Goal: Contribute content: Contribute content

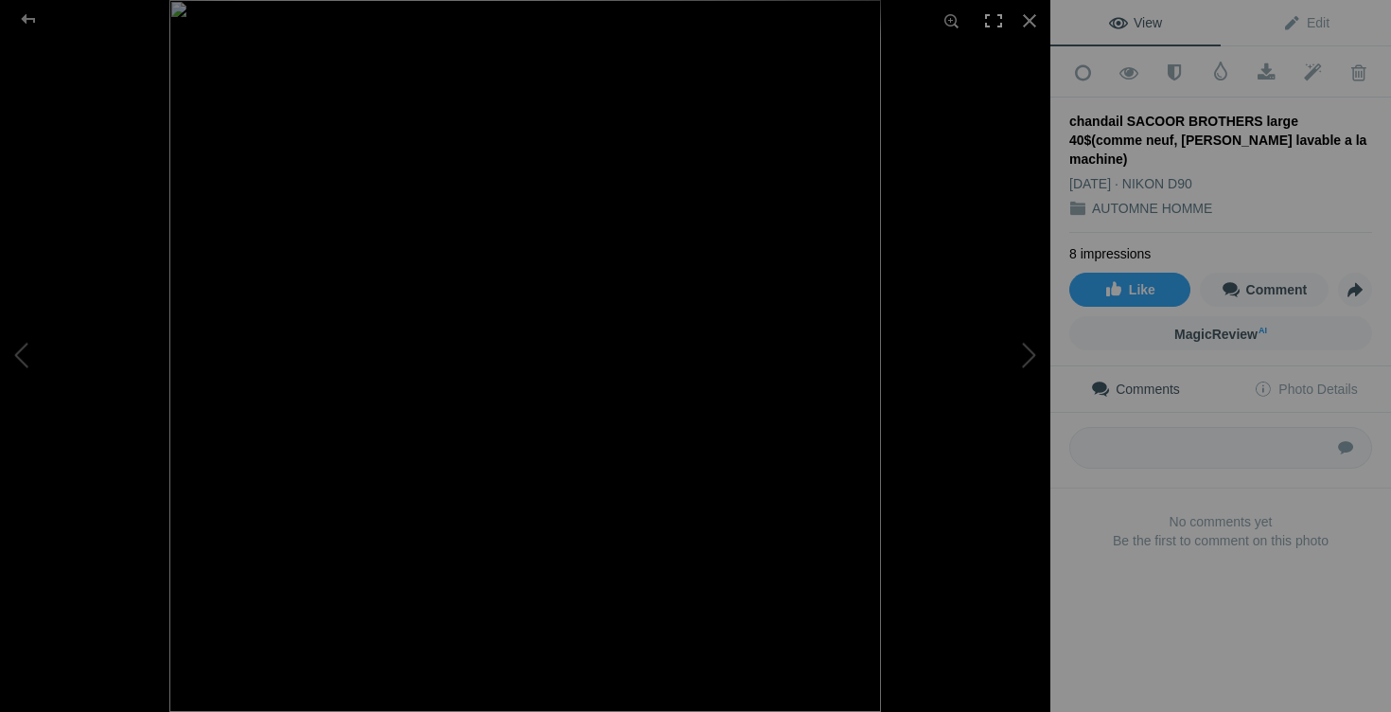
scroll to position [456, 0]
click at [1033, 19] on div at bounding box center [1030, 21] width 42 height 42
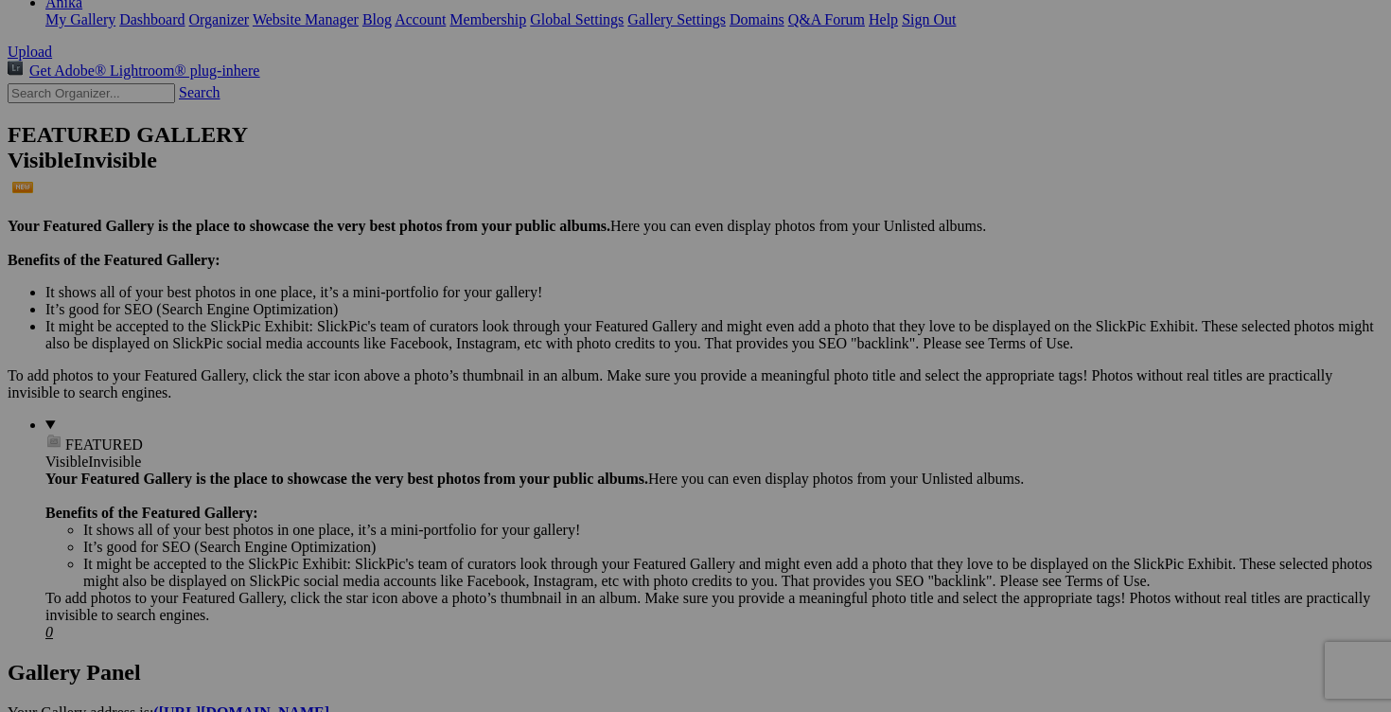
scroll to position [0, 0]
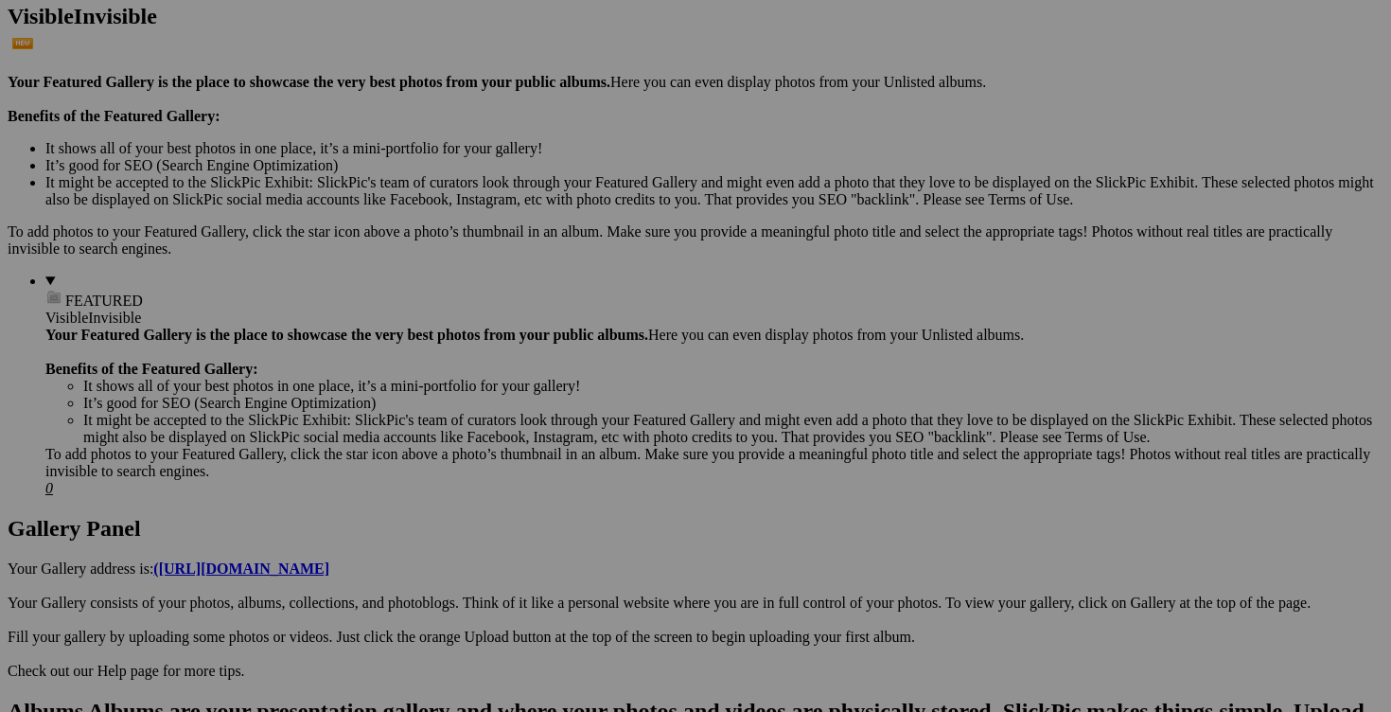
scroll to position [536, 0]
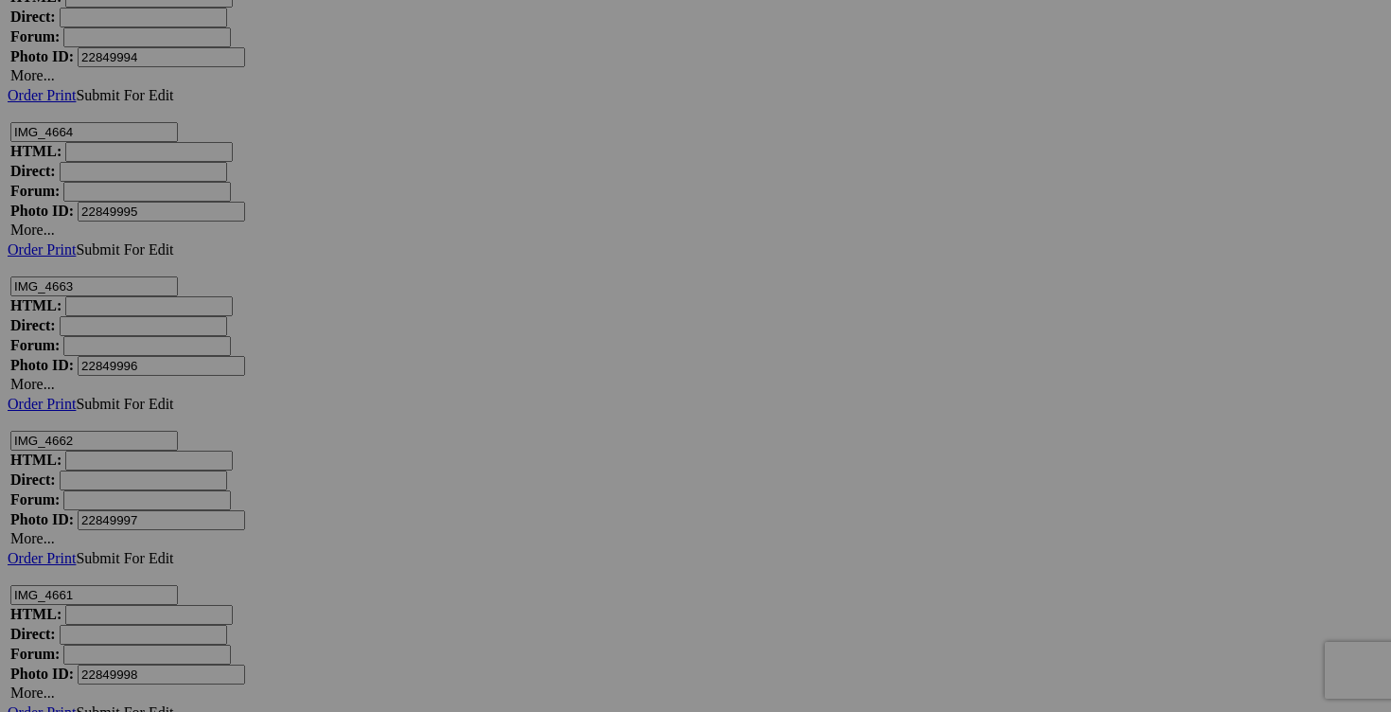
scroll to position [14825, 0]
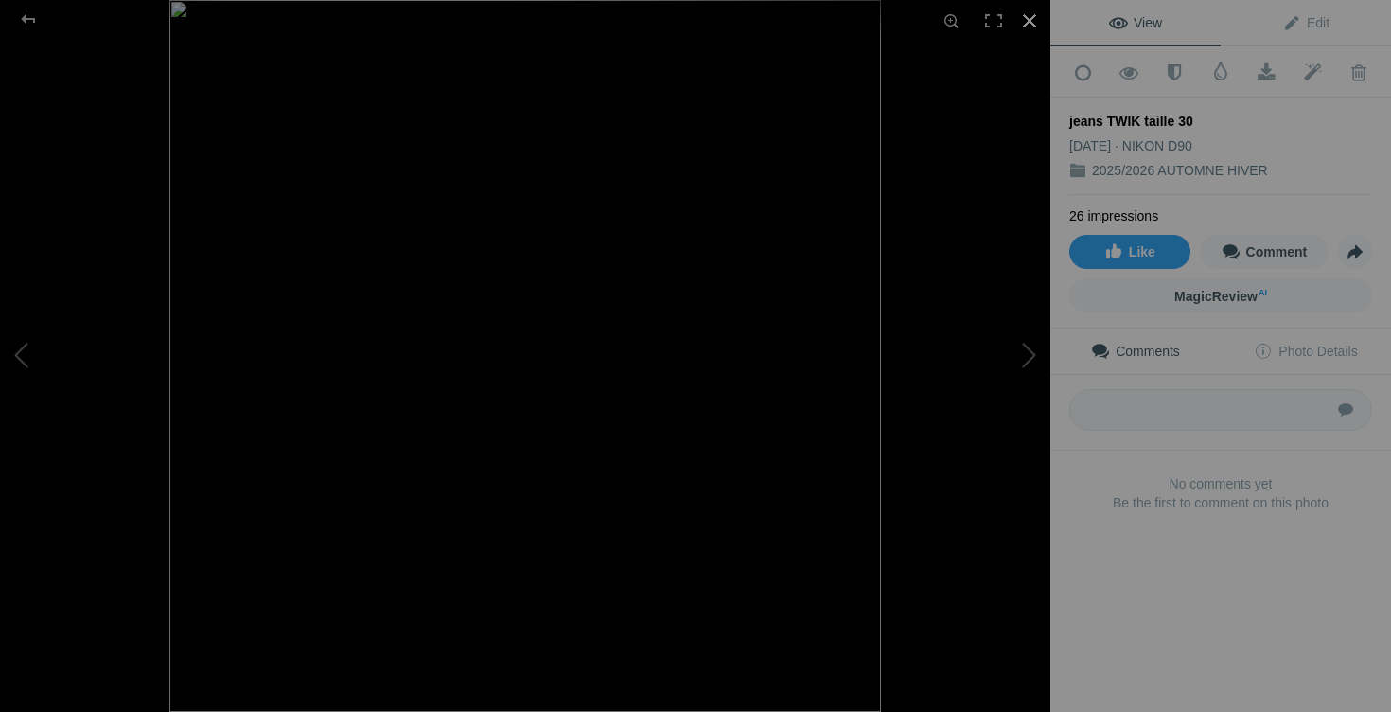
click at [1029, 24] on div at bounding box center [1030, 21] width 42 height 42
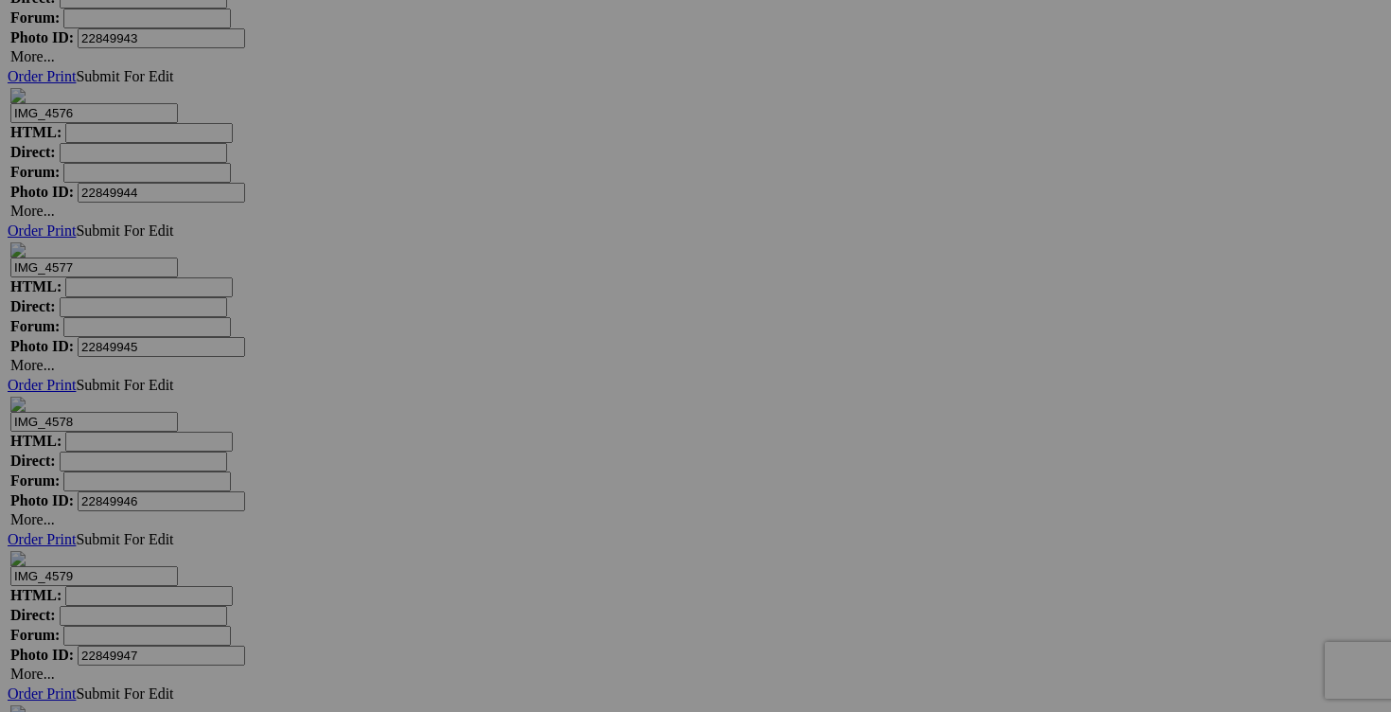
scroll to position [17599, 0]
drag, startPoint x: 387, startPoint y: 584, endPoint x: 272, endPoint y: 583, distance: 115.5
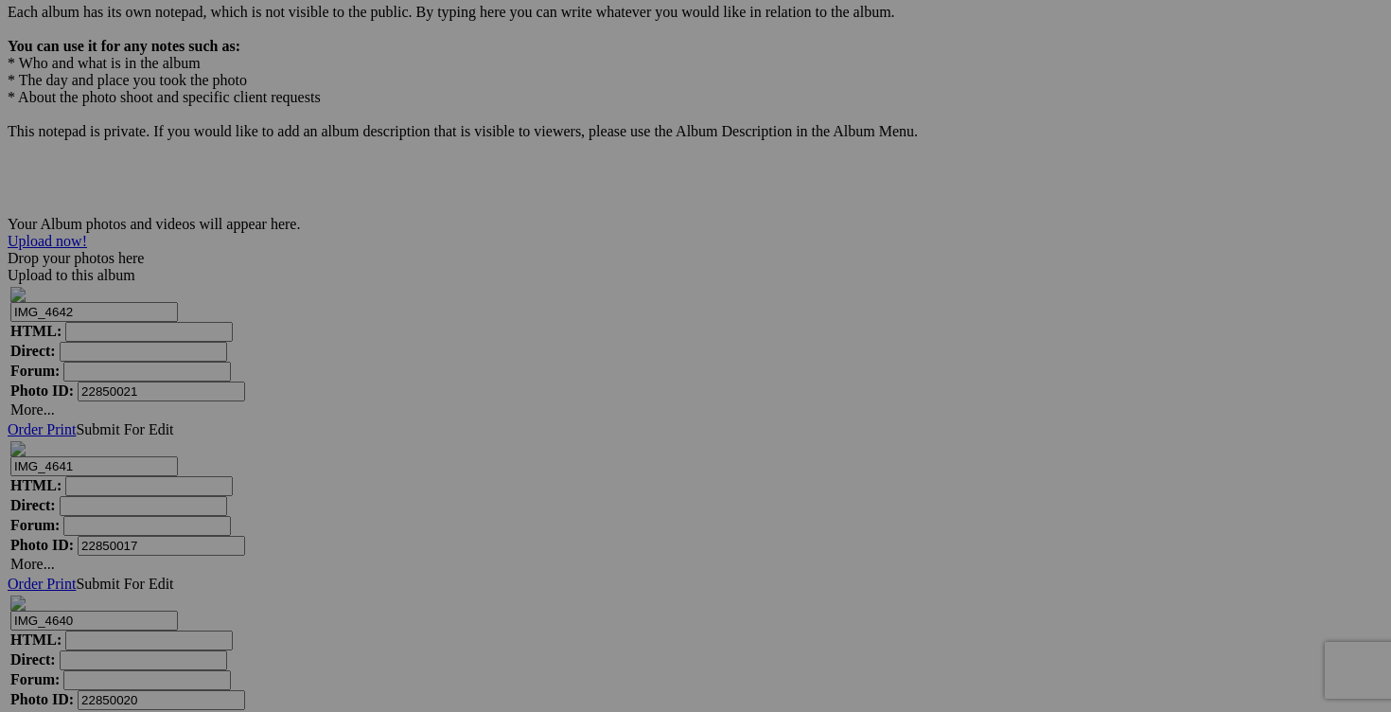
scroll to position [5987, 0]
type input "chandail LULULEMON small 60$(comme neuf, superbe)"
drag, startPoint x: 898, startPoint y: 418, endPoint x: 818, endPoint y: 415, distance: 80.5
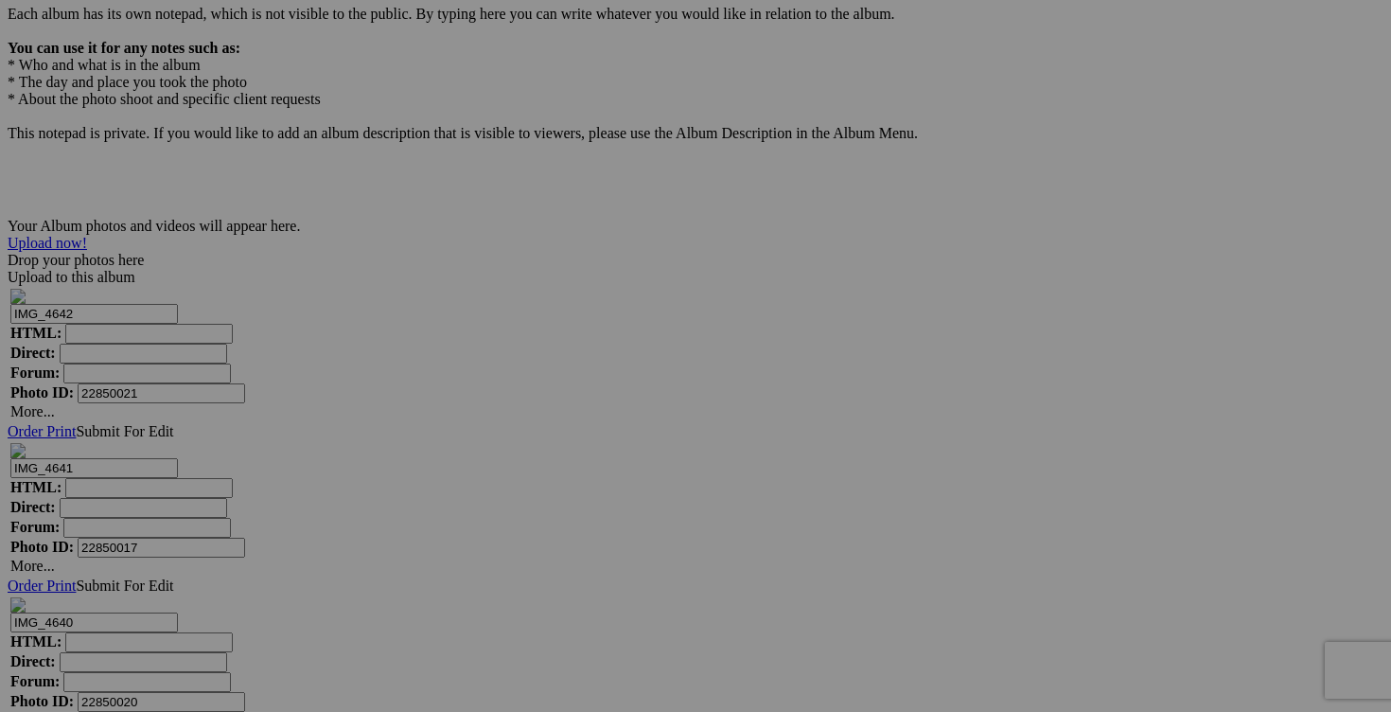
drag, startPoint x: 850, startPoint y: 423, endPoint x: 767, endPoint y: 415, distance: 82.7
type input "[PERSON_NAME] medium 15$(comme neuf)"
drag, startPoint x: 1074, startPoint y: 419, endPoint x: 971, endPoint y: 414, distance: 103.3
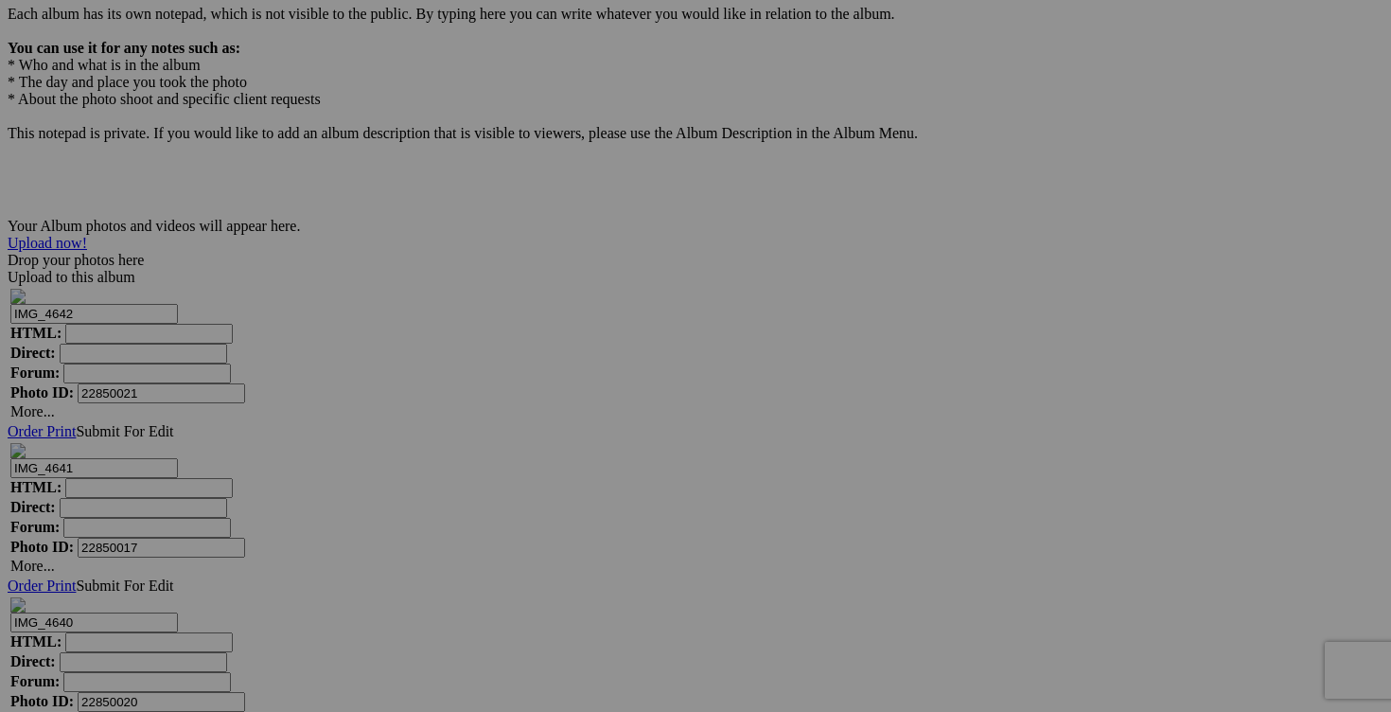
paste input "[PERSON_NAME] medium"
type input "[PERSON_NAME] medium"
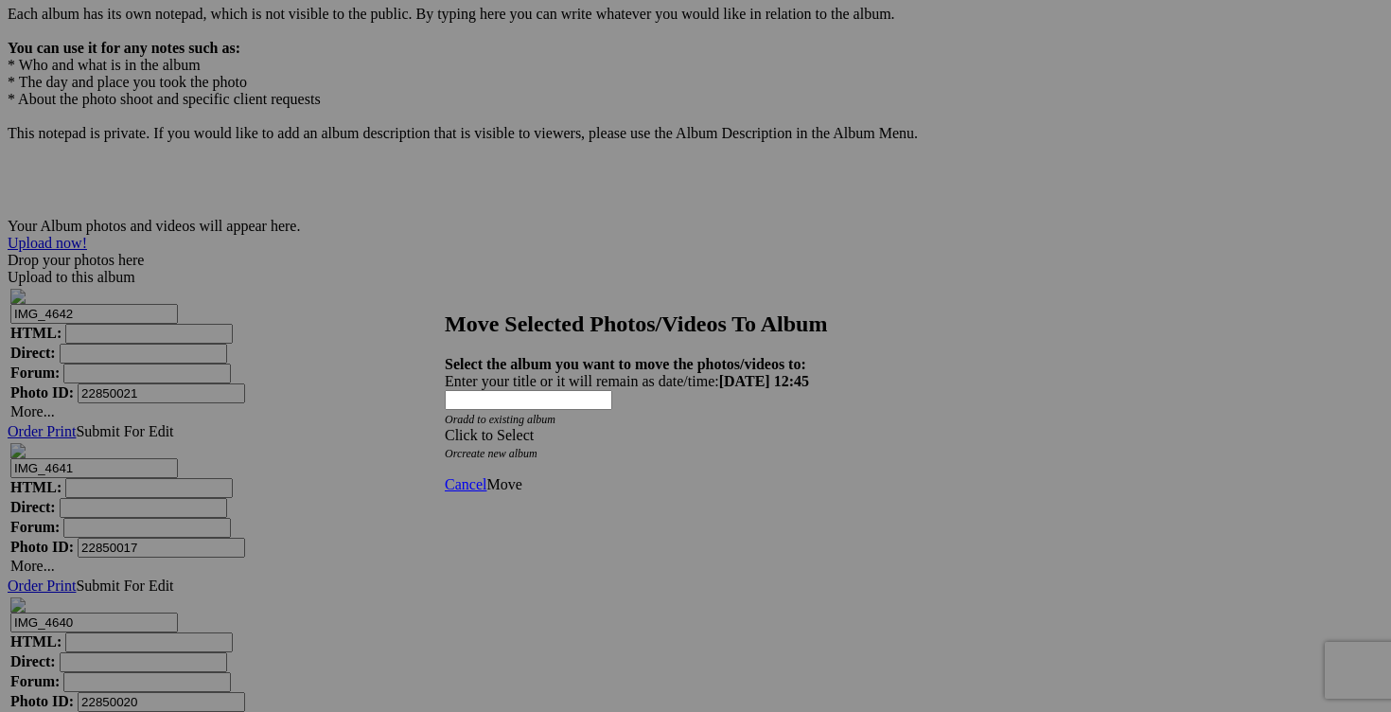
click at [445, 427] on span at bounding box center [445, 435] width 0 height 16
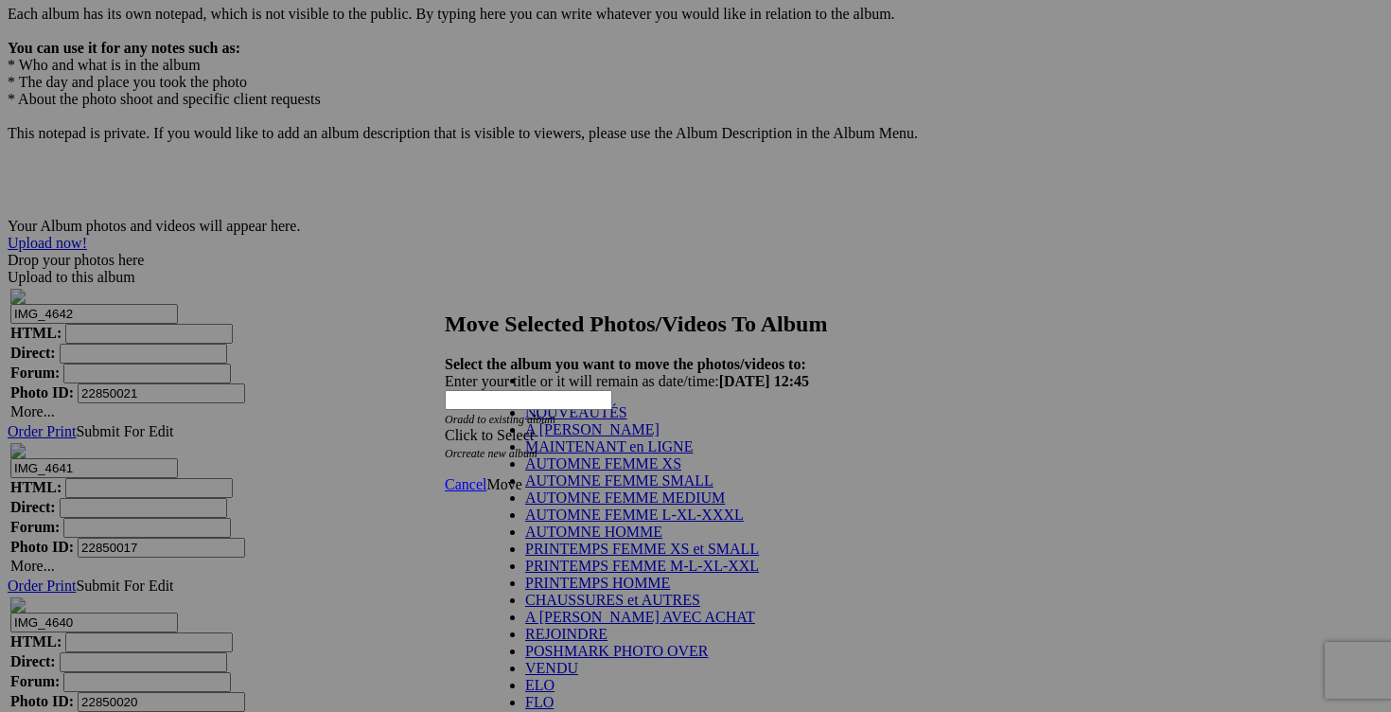
click at [619, 420] on link "NOUVEAUTÉS" at bounding box center [576, 412] width 102 height 16
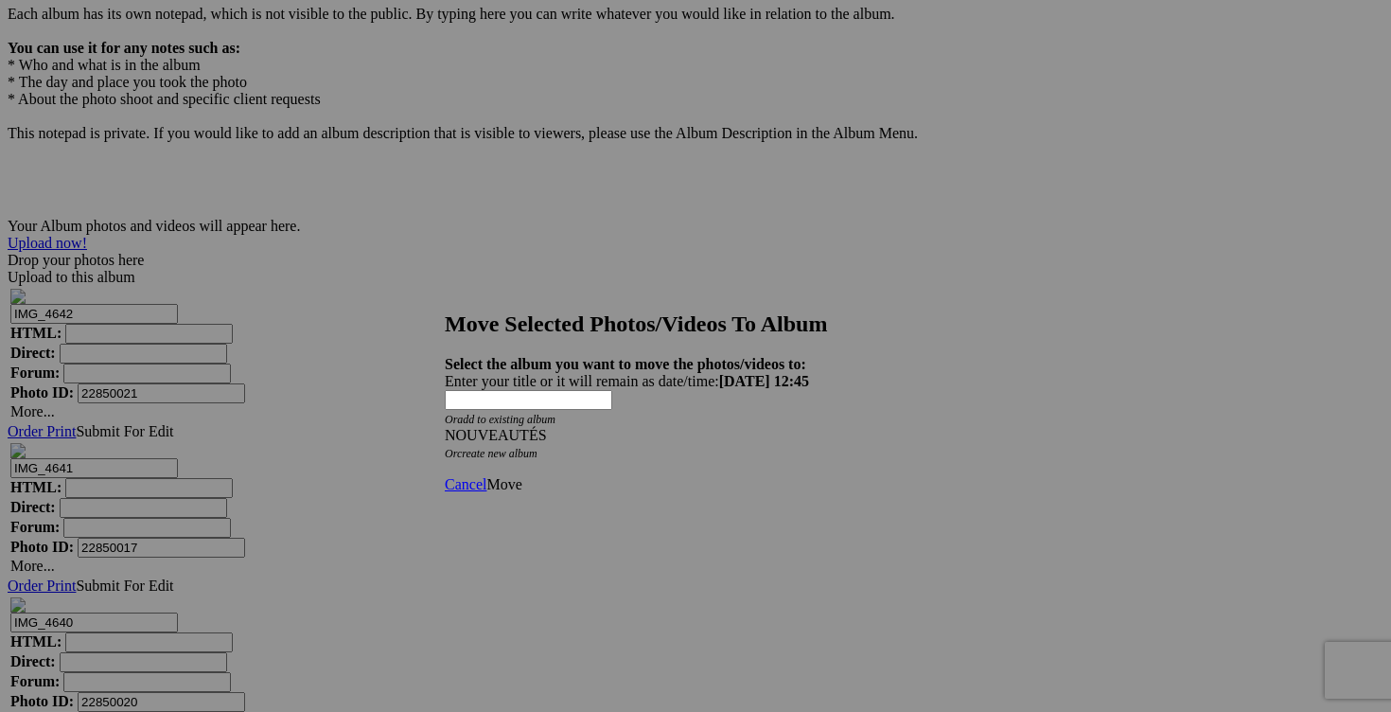
click at [521, 476] on link "Move" at bounding box center [503, 484] width 35 height 16
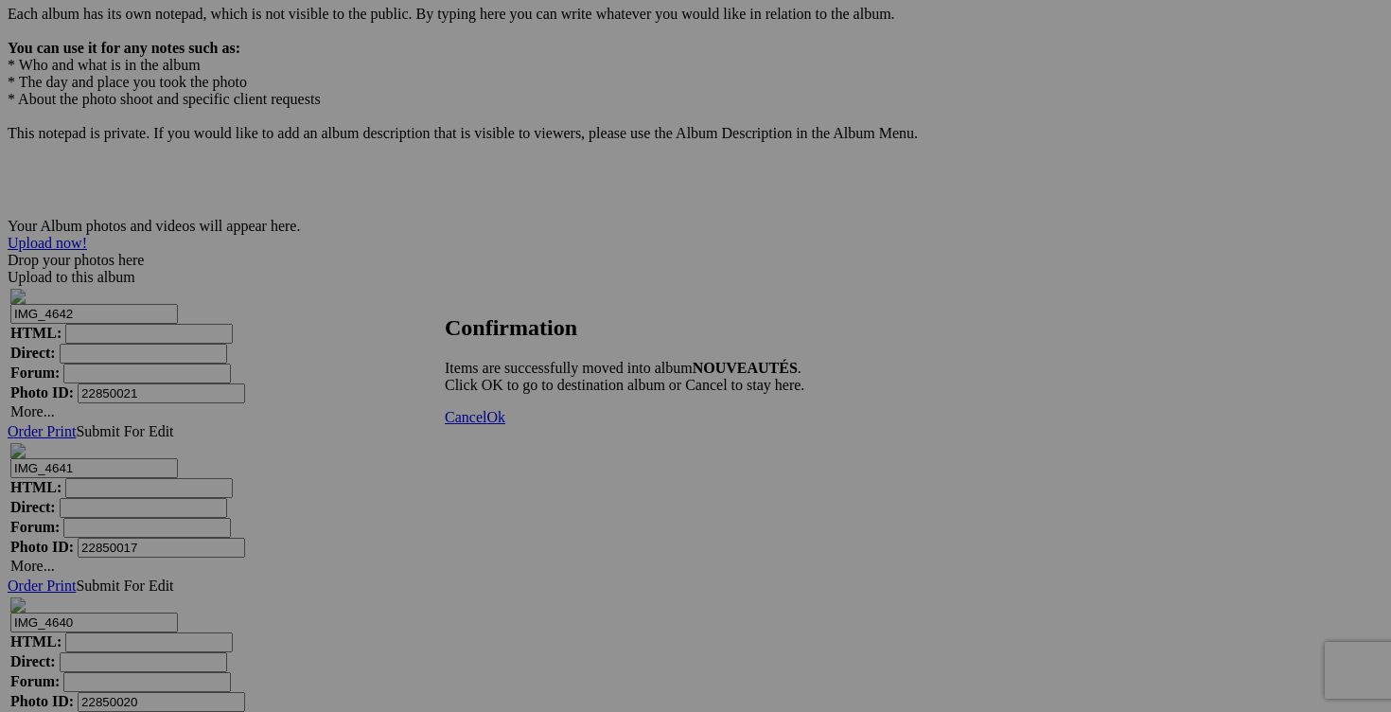
click at [486, 425] on span "Cancel" at bounding box center [466, 417] width 42 height 16
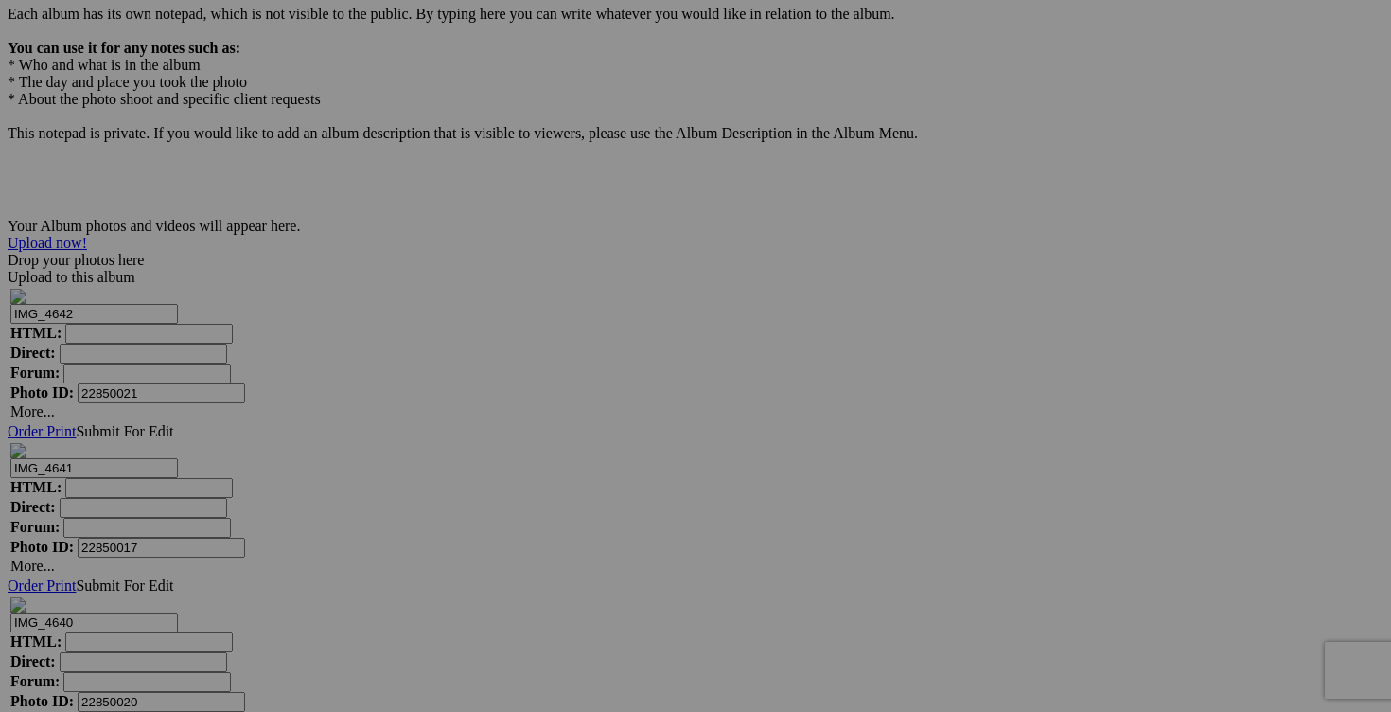
drag, startPoint x: 1238, startPoint y: 180, endPoint x: 1086, endPoint y: 173, distance: 151.6
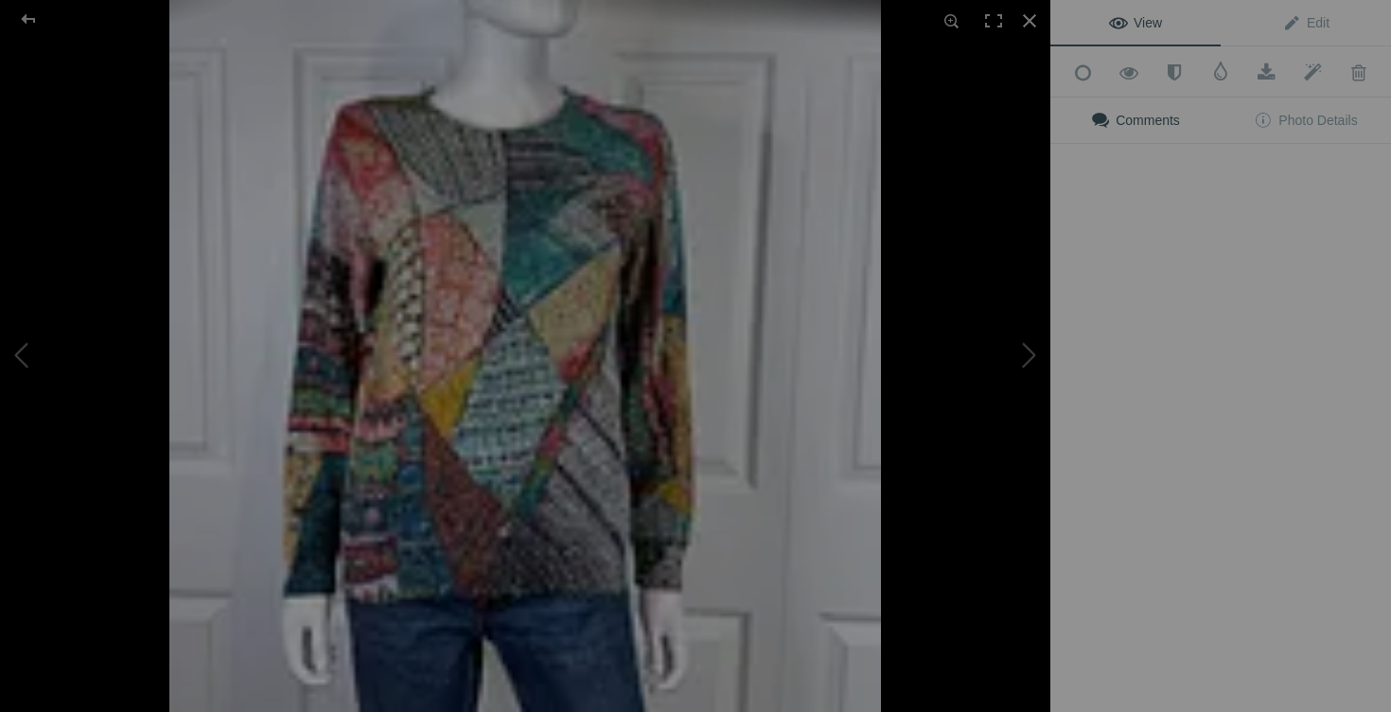
type input "chandail DESIGUAL medium"
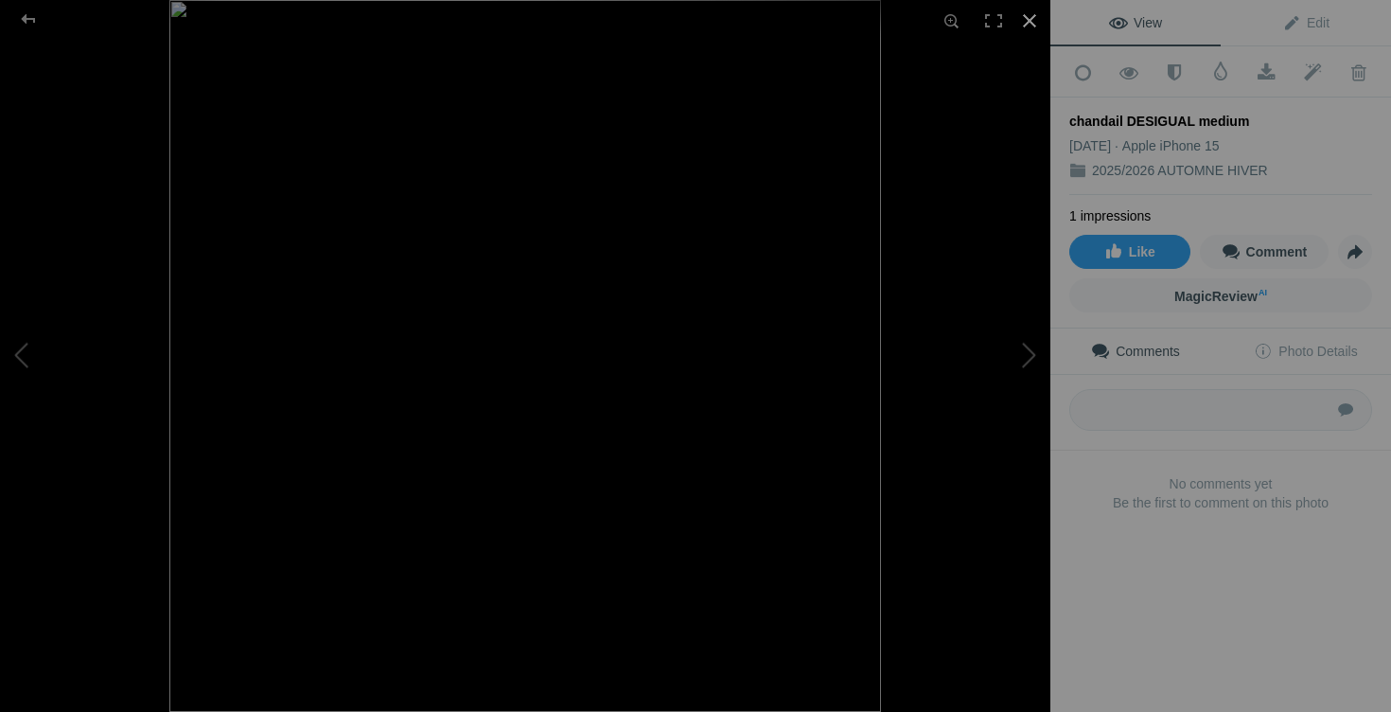
click at [1030, 27] on div at bounding box center [1030, 21] width 42 height 42
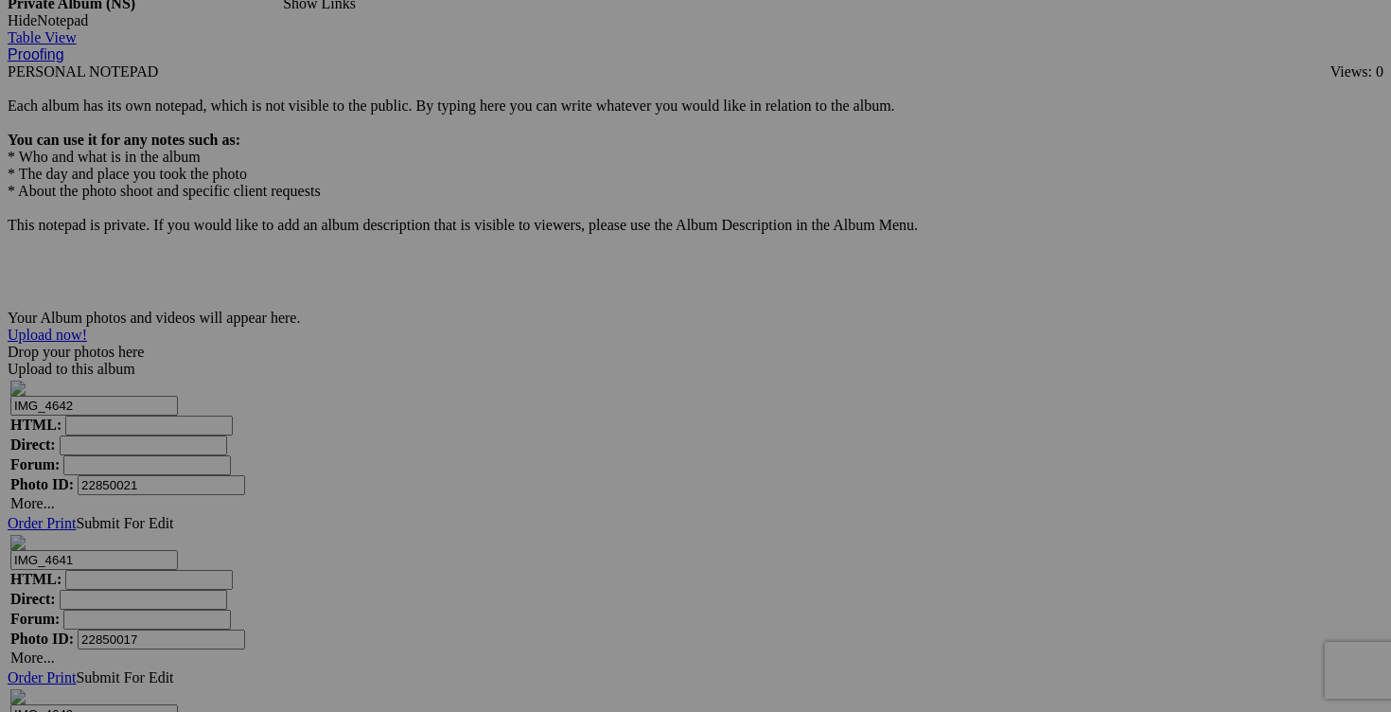
scroll to position [5882, 0]
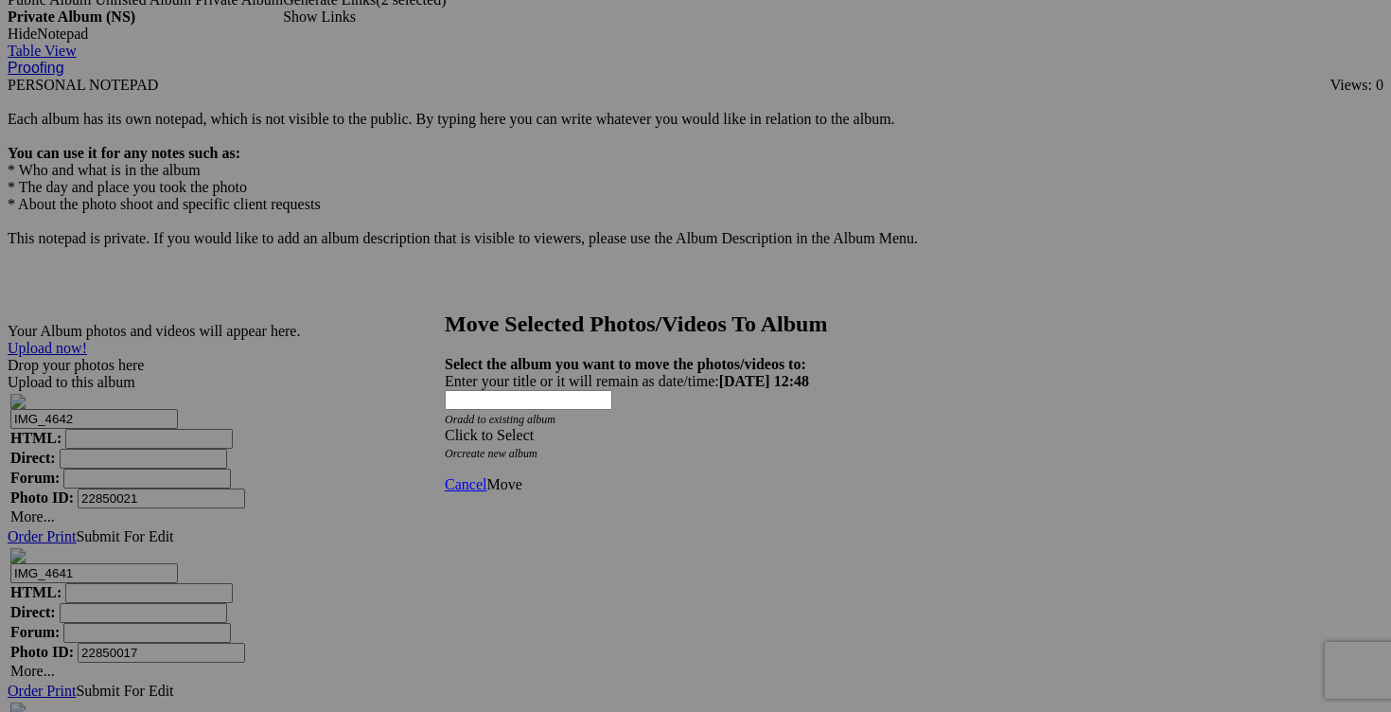
click at [445, 427] on span at bounding box center [445, 435] width 0 height 16
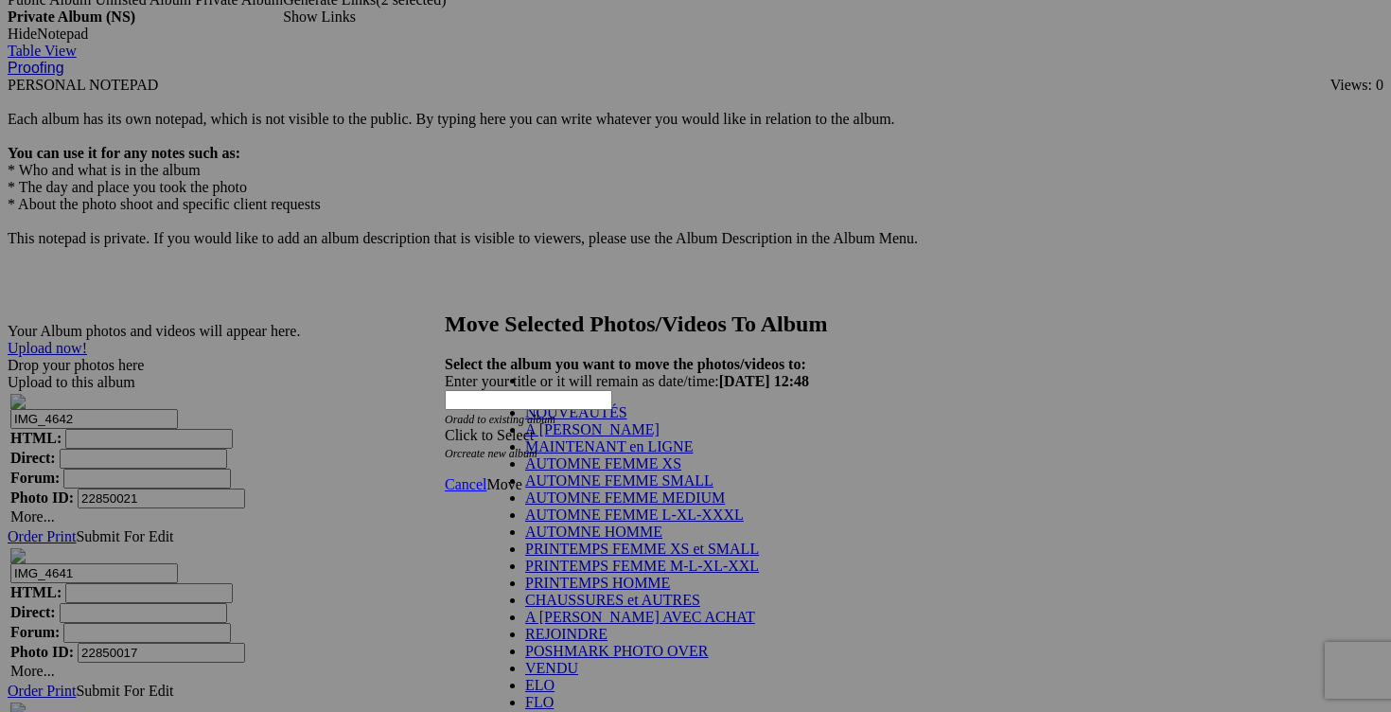
click at [627, 420] on link "NOUVEAUTÉS" at bounding box center [576, 412] width 102 height 16
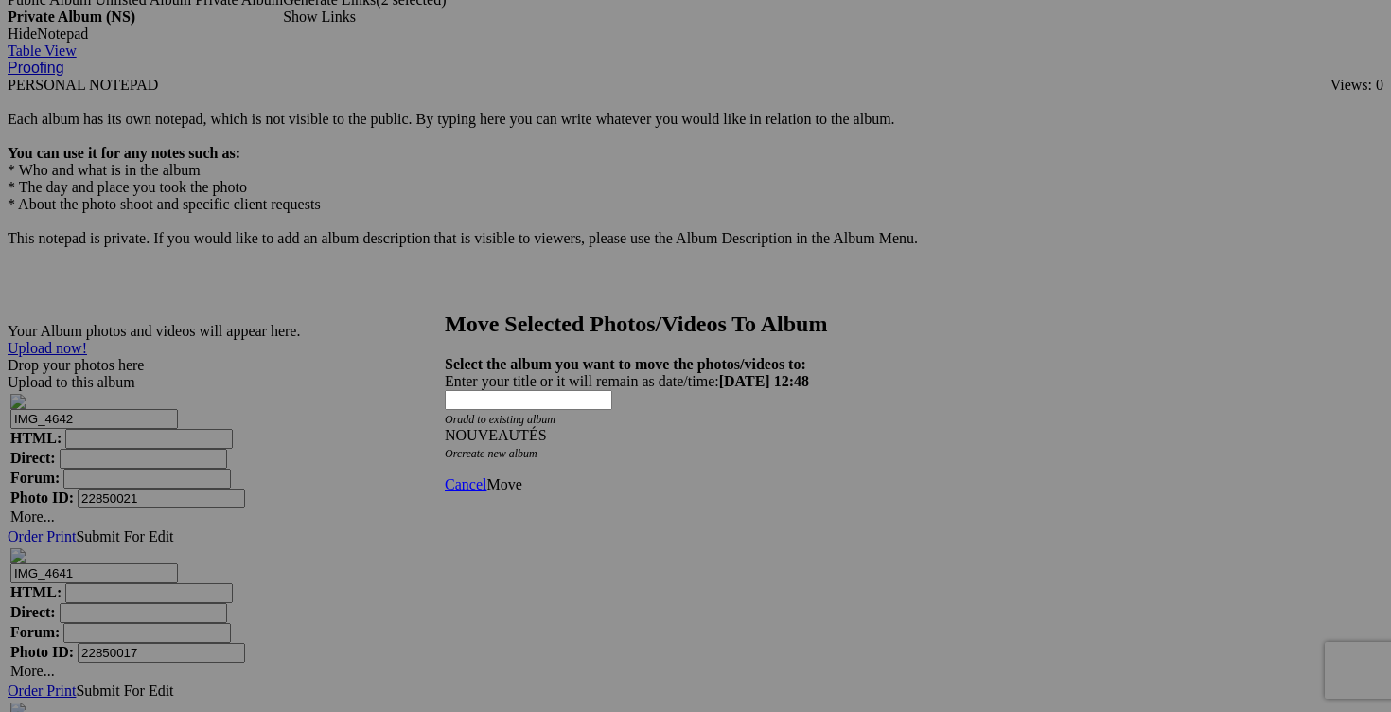
click at [521, 476] on span "Move" at bounding box center [503, 484] width 35 height 16
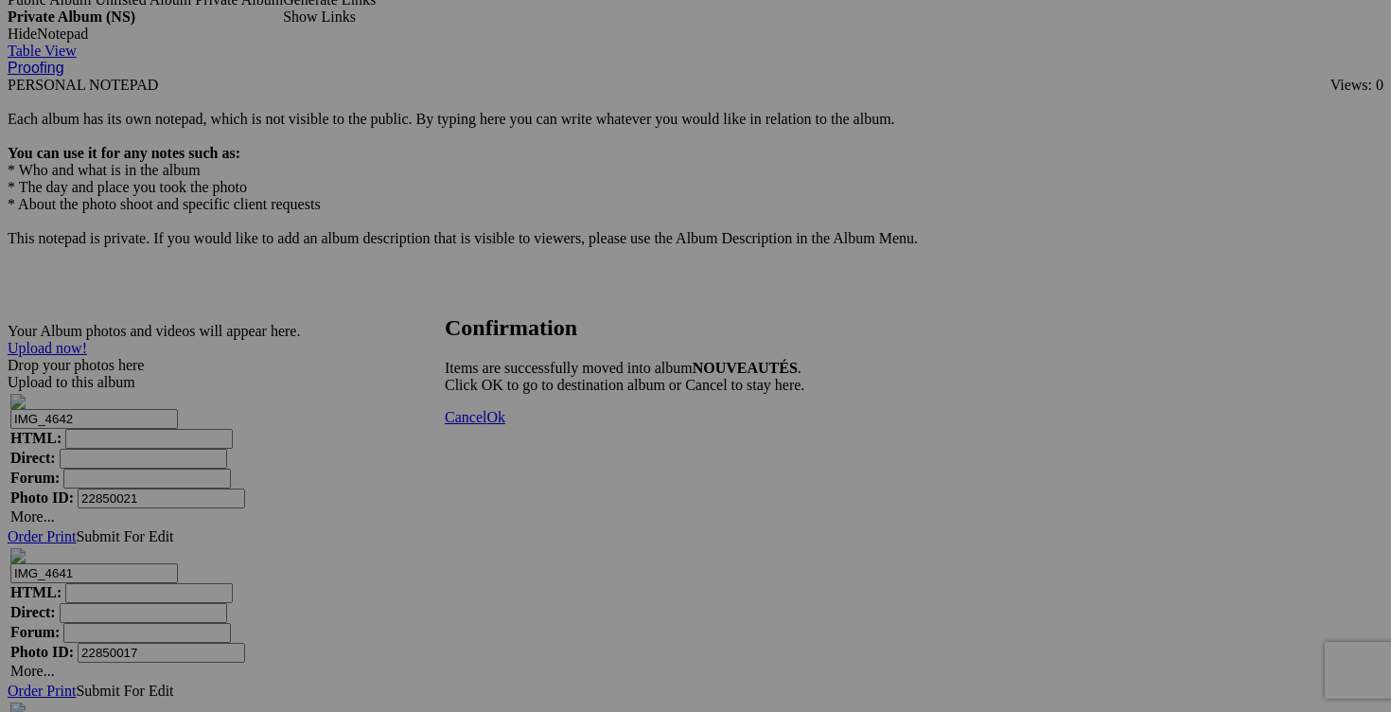
click at [486, 425] on link "Cancel" at bounding box center [466, 417] width 42 height 16
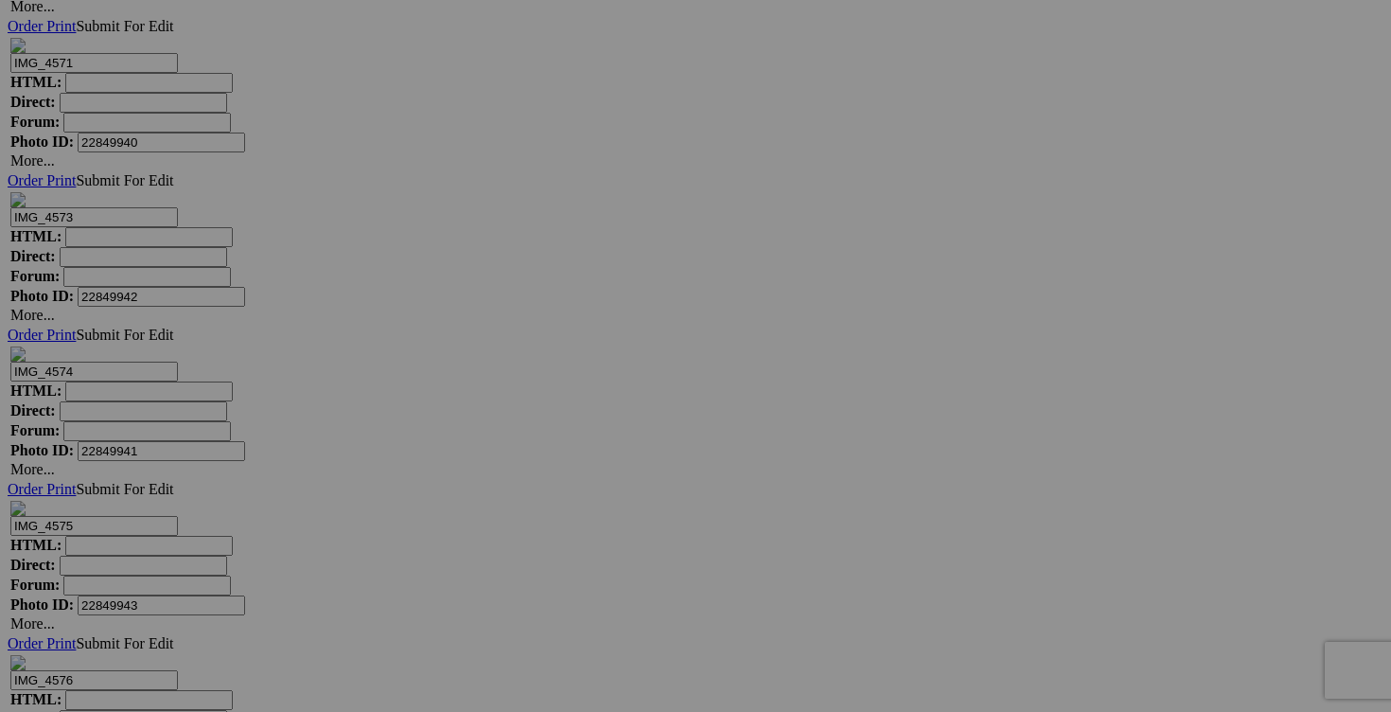
scroll to position [17179, 0]
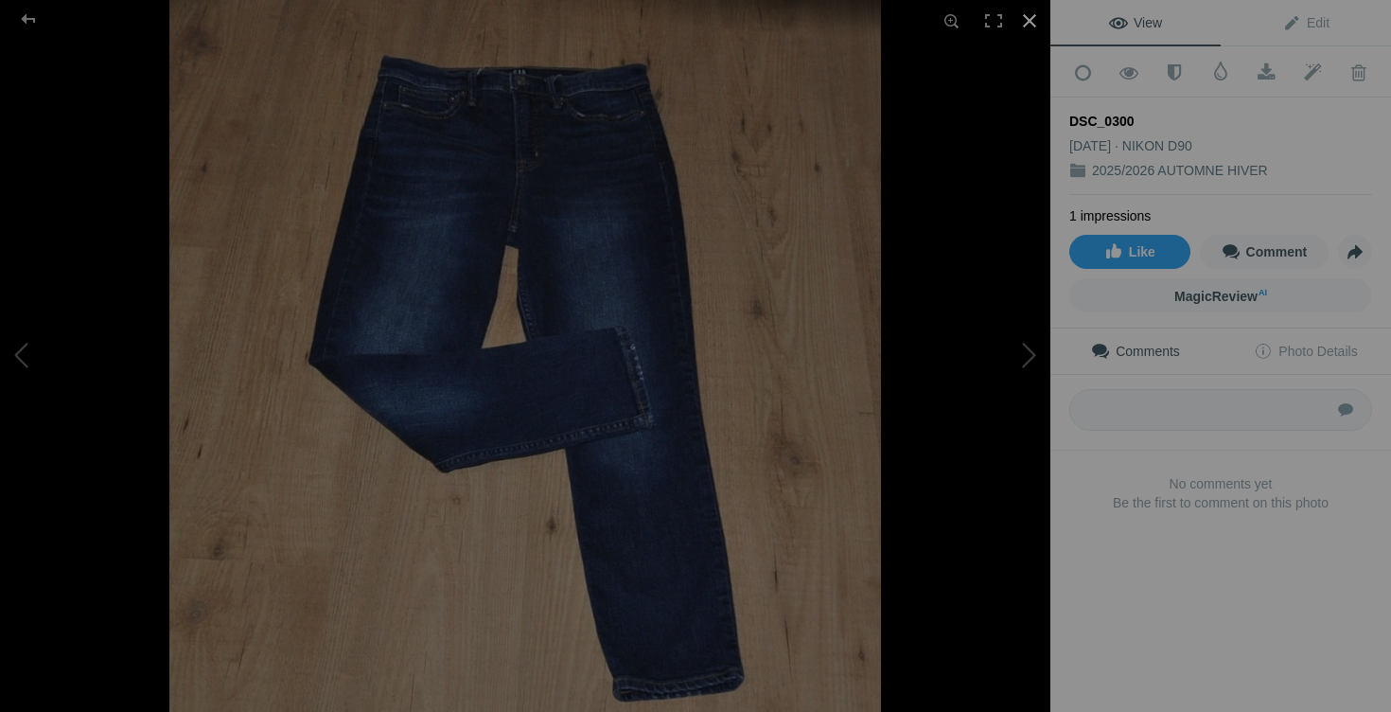
click at [1031, 17] on div at bounding box center [1030, 21] width 42 height 42
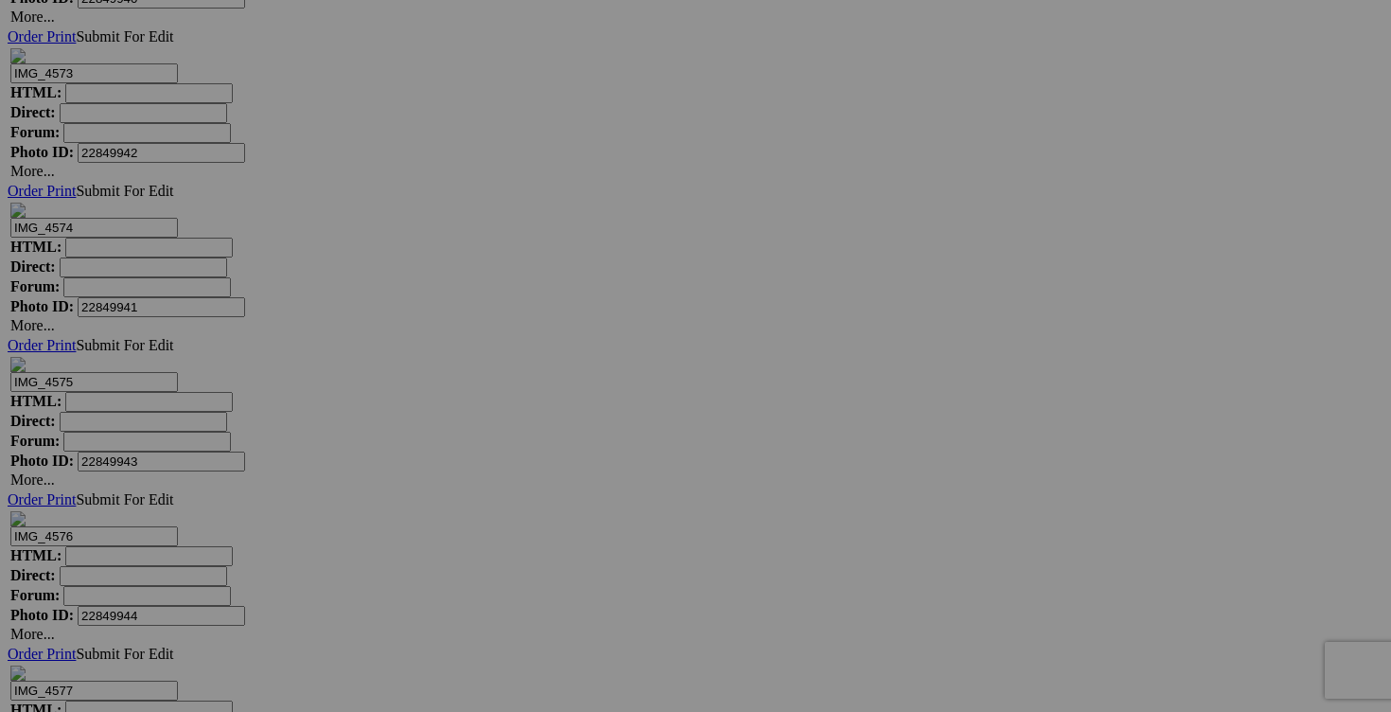
drag, startPoint x: 412, startPoint y: 287, endPoint x: 251, endPoint y: 285, distance: 160.9
type input "jeans GAP"
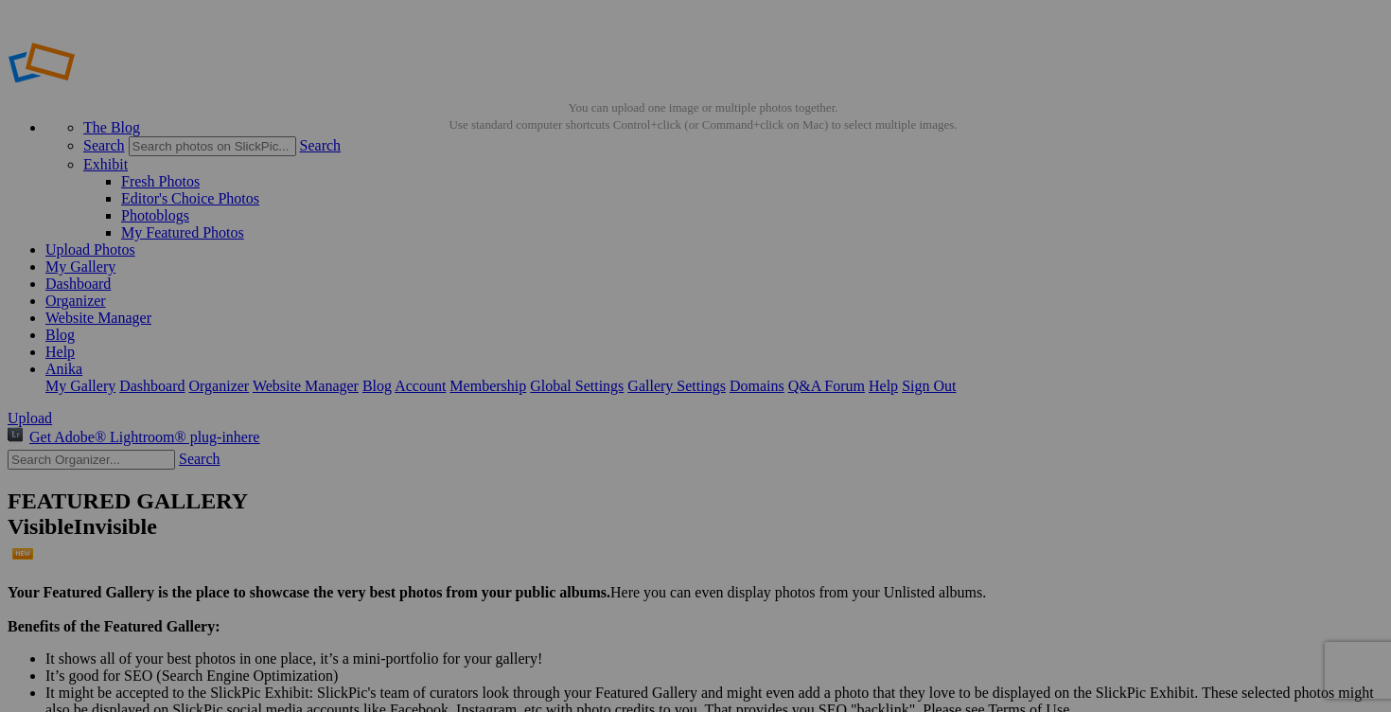
drag, startPoint x: 331, startPoint y: 610, endPoint x: 266, endPoint y: 610, distance: 65.3
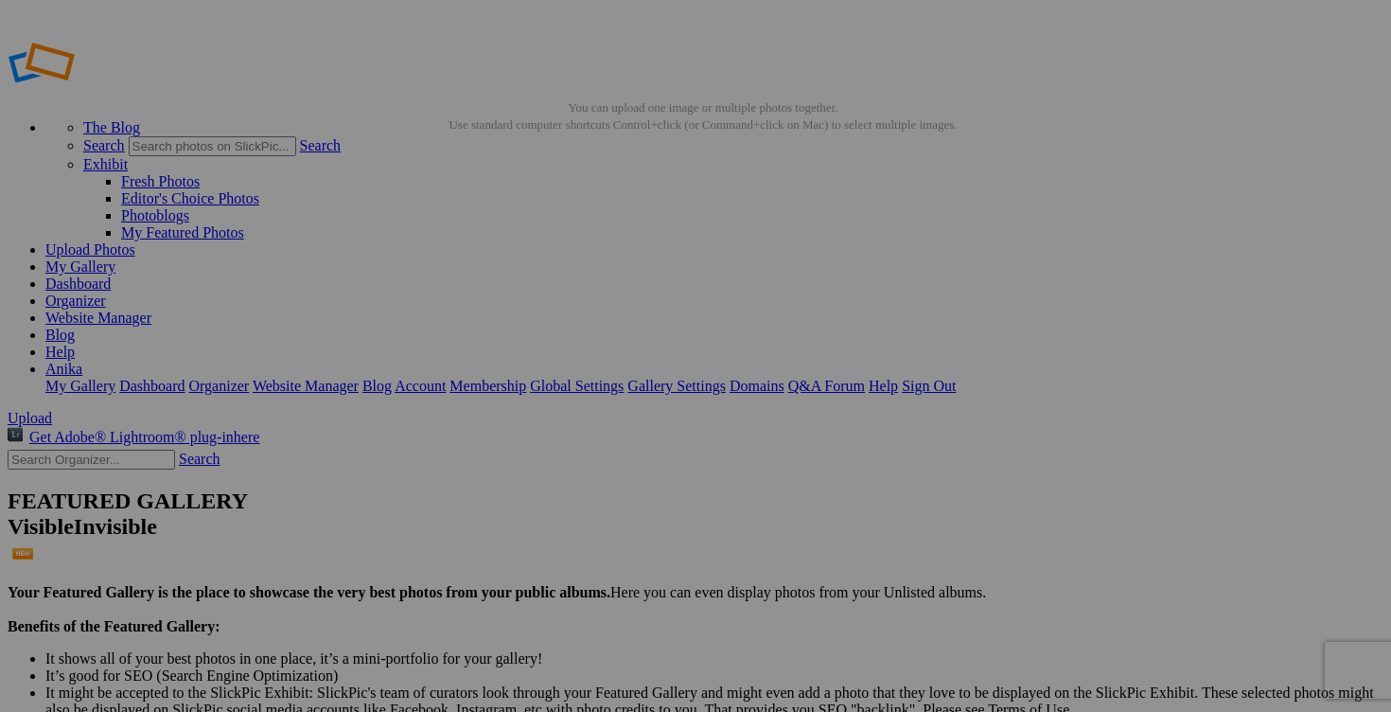
drag, startPoint x: 421, startPoint y: 609, endPoint x: 282, endPoint y: 601, distance: 139.4
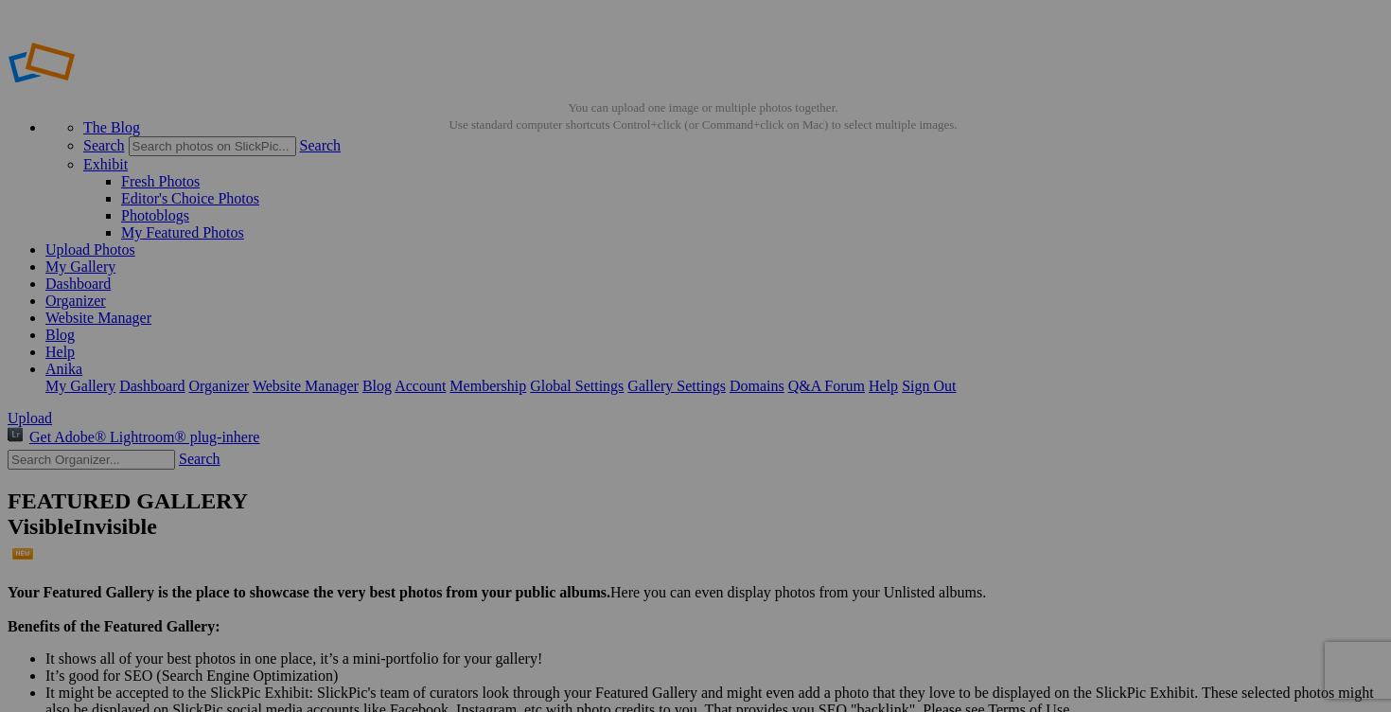
type input "chandail DESIGUAL medium 50$(comme neuf, superbe, payé 190$+tx)"
drag, startPoint x: 565, startPoint y: 607, endPoint x: 415, endPoint y: 607, distance: 149.5
paste input "chandail DESIGUAL medium"
type input "chandail DESIGUAL medium"
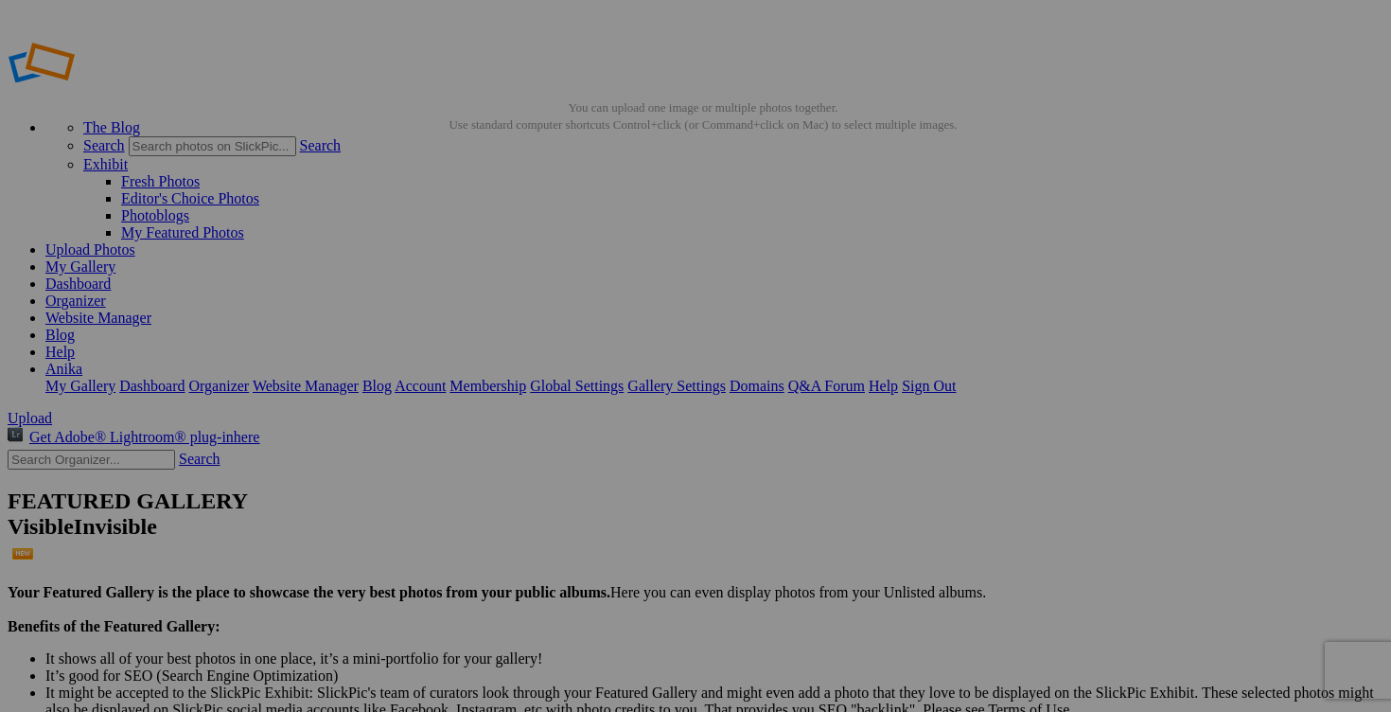
drag, startPoint x: 580, startPoint y: 371, endPoint x: 377, endPoint y: 371, distance: 203.5
paste input "chandail DESIGUAL medium"
type input "chandail DESIGUAL medium"
drag, startPoint x: 744, startPoint y: 366, endPoint x: 528, endPoint y: 362, distance: 215.8
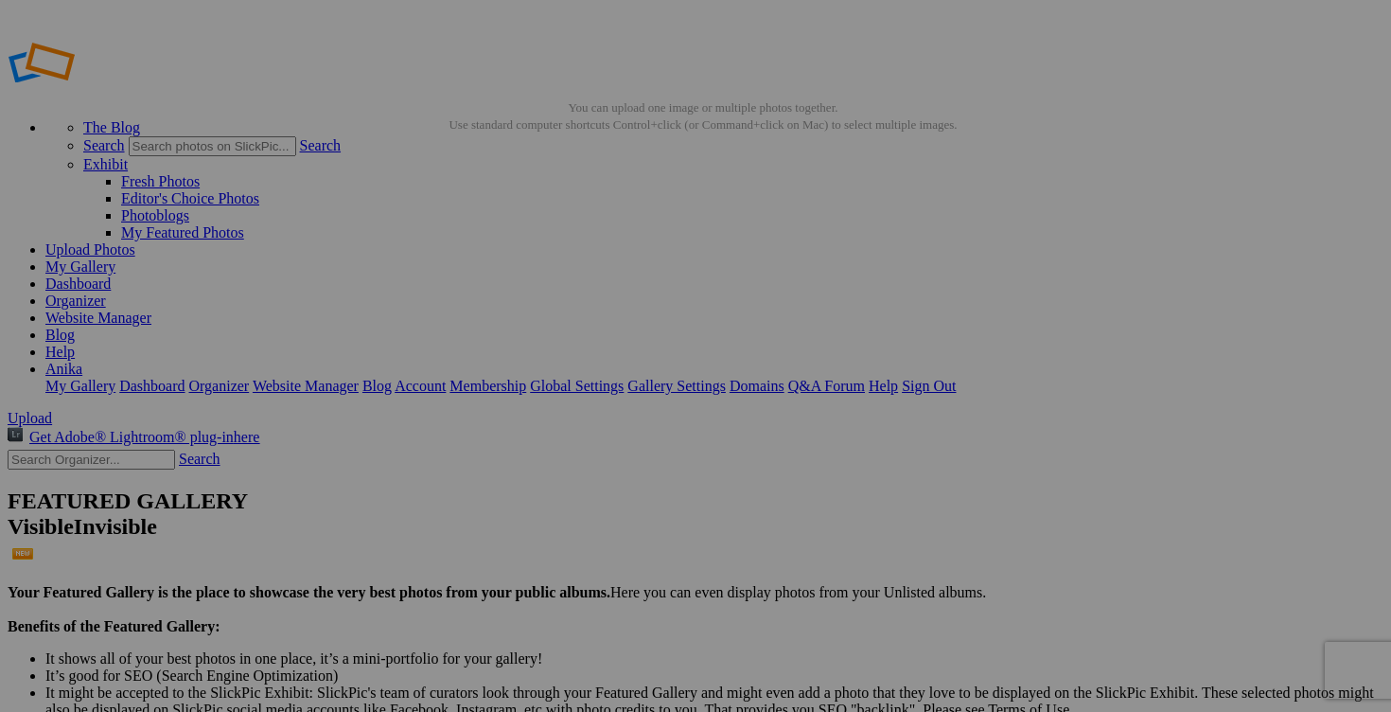
paste input "chandail DESIGUAL medium"
type input "chandail DESIGUAL medium"
drag, startPoint x: 909, startPoint y: 365, endPoint x: 726, endPoint y: 362, distance: 183.6
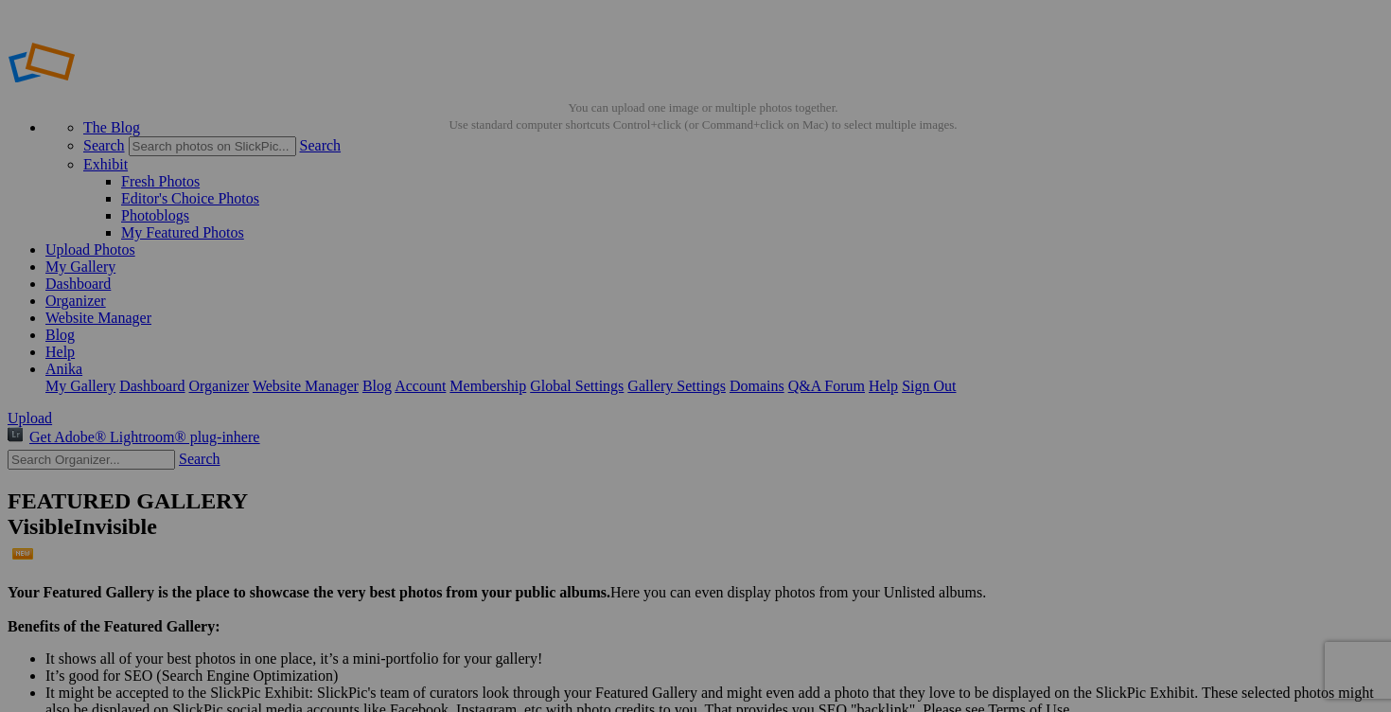
paste input "chandail DESIGUAL medium"
type input "chandail DESIGUAL medium"
drag, startPoint x: 1066, startPoint y: 367, endPoint x: 917, endPoint y: 360, distance: 148.8
paste input "chandail DESIGUAL medium"
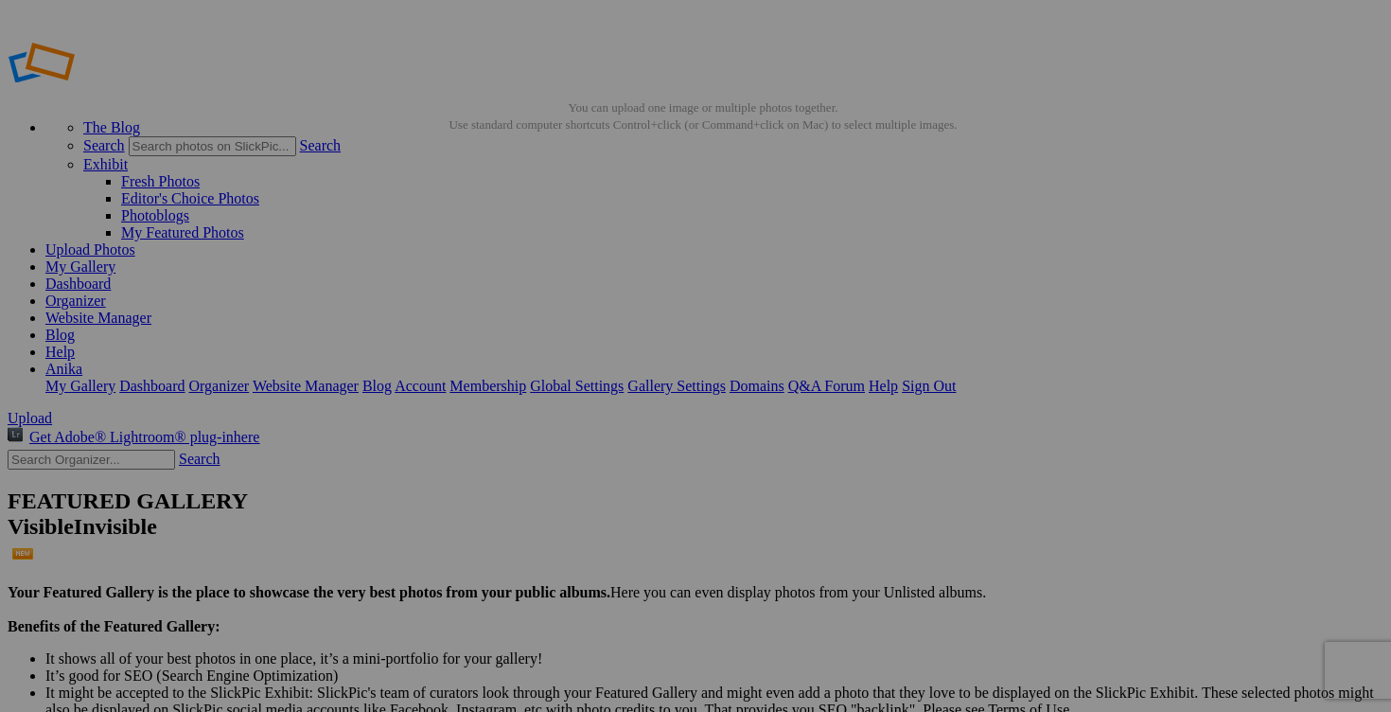
type input "chandail DESIGUAL medium"
drag, startPoint x: 1236, startPoint y: 366, endPoint x: 1122, endPoint y: 365, distance: 113.6
paste input "chandail DESIGUAL medium"
type input "chandail DESIGUAL medium"
